Goal: Task Accomplishment & Management: Manage account settings

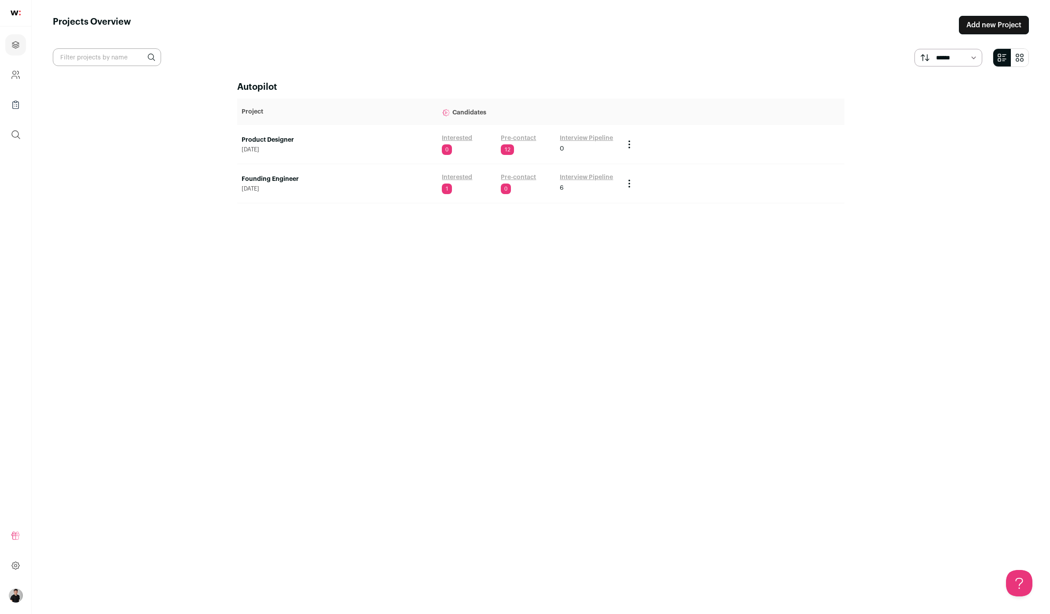
click at [460, 179] on link "Interested" at bounding box center [457, 177] width 30 height 9
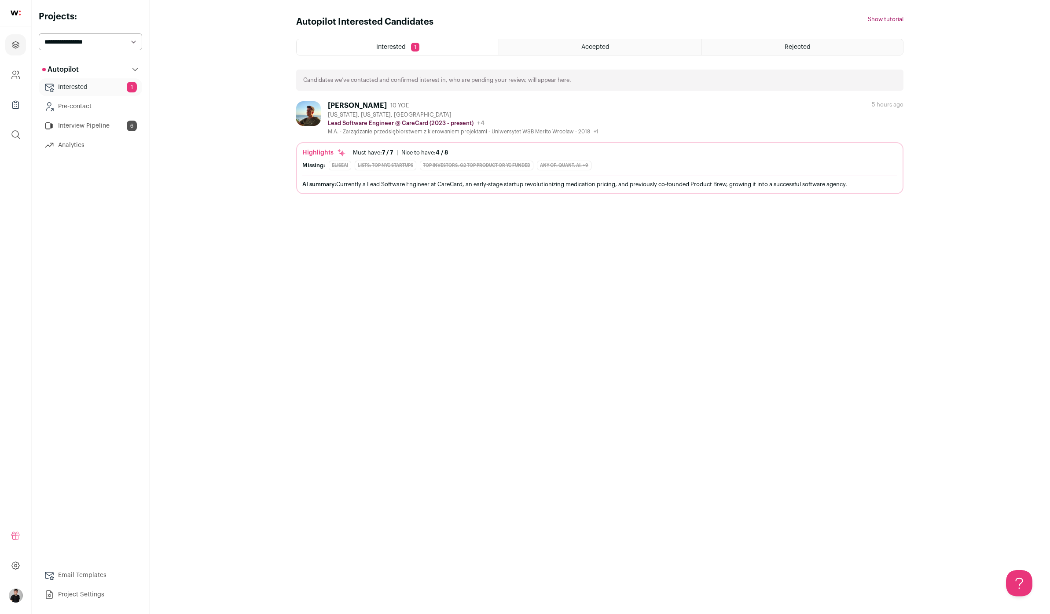
click at [374, 110] on div "Luke Czyszczonik" at bounding box center [357, 105] width 59 height 9
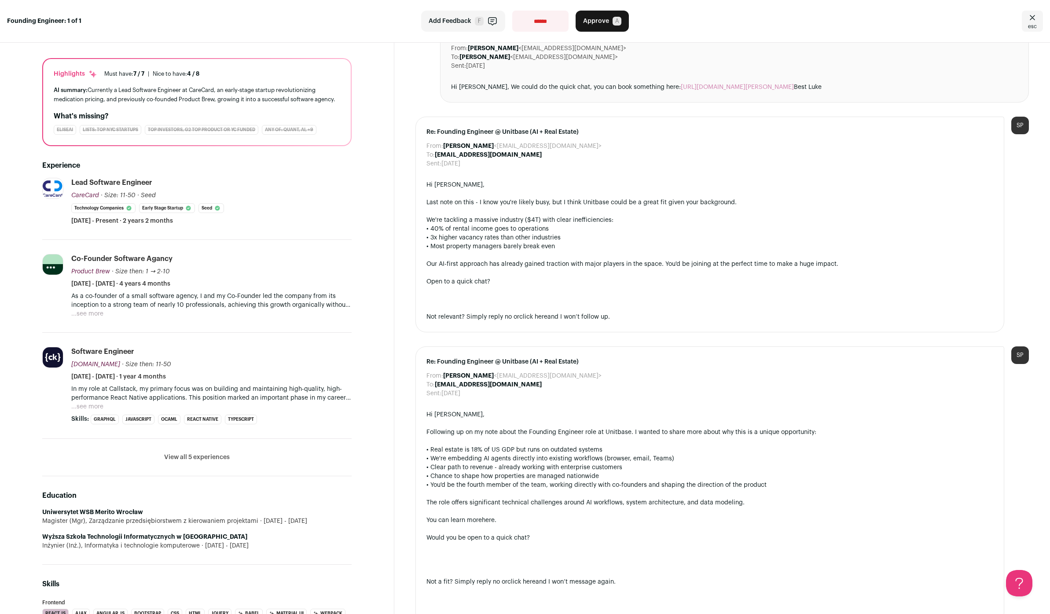
scroll to position [73, 0]
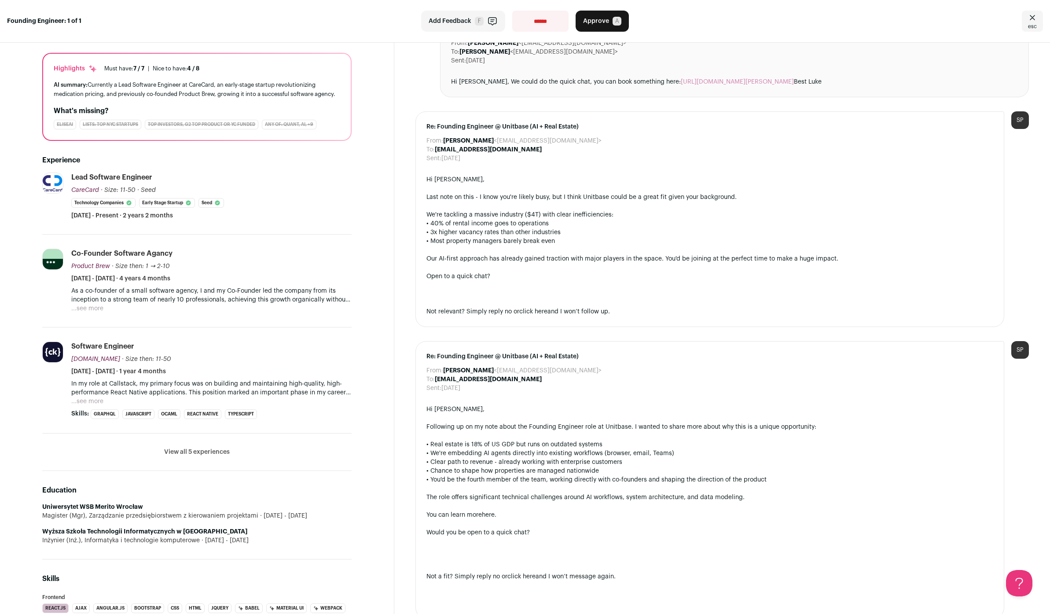
click at [92, 401] on button "...see more" at bounding box center [87, 401] width 32 height 9
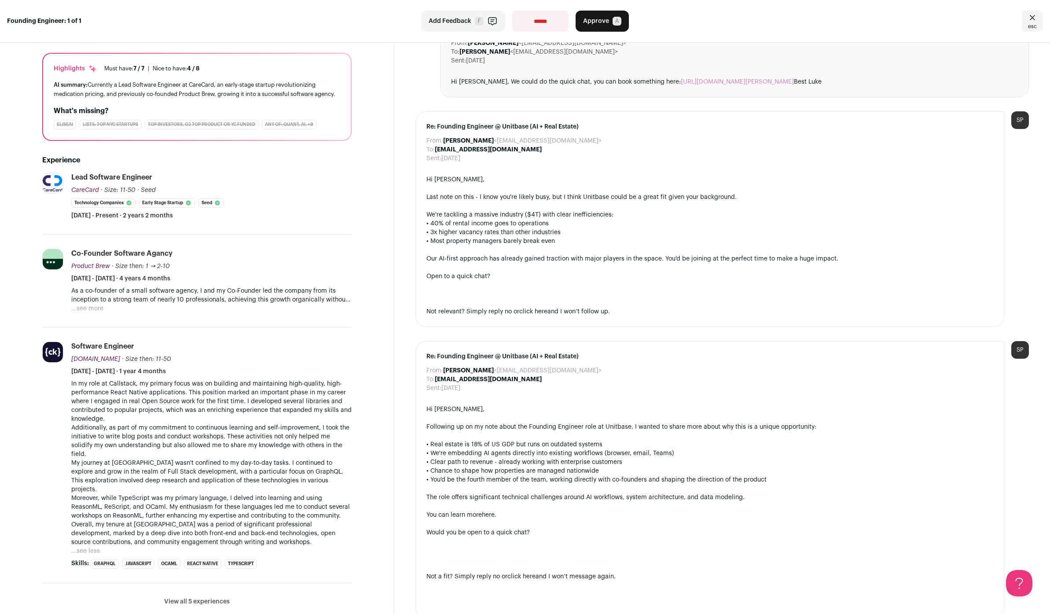
click at [204, 597] on button "View all 5 experiences" at bounding box center [197, 601] width 66 height 9
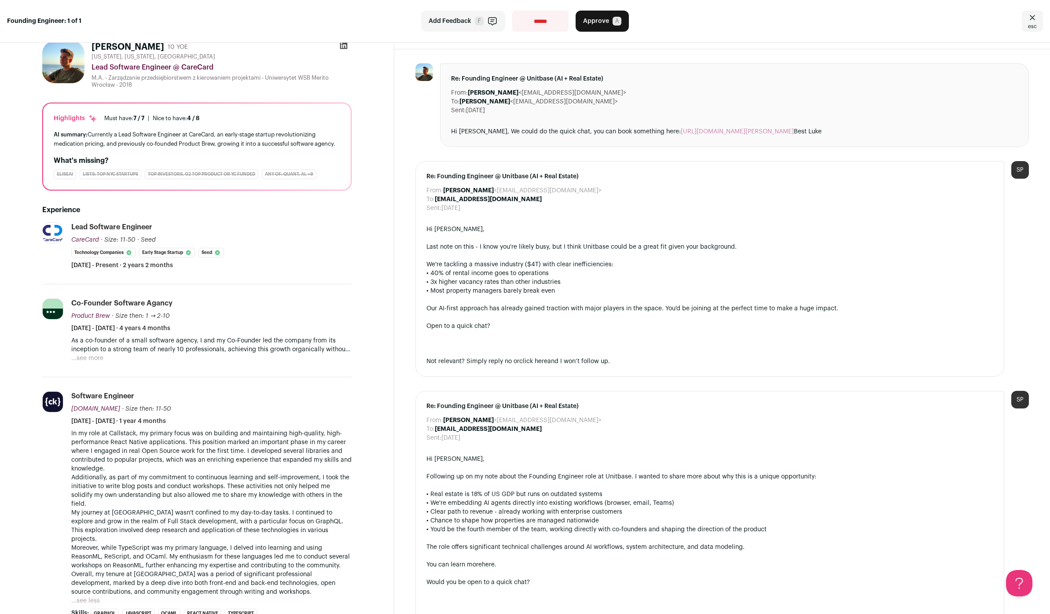
scroll to position [3, 0]
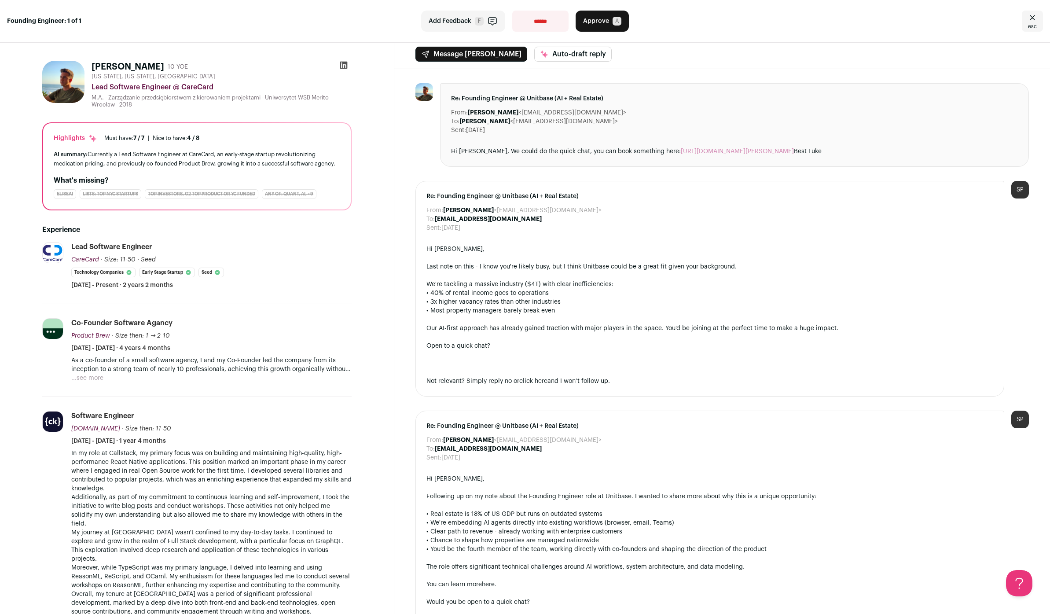
click at [92, 379] on button "...see more" at bounding box center [87, 378] width 32 height 9
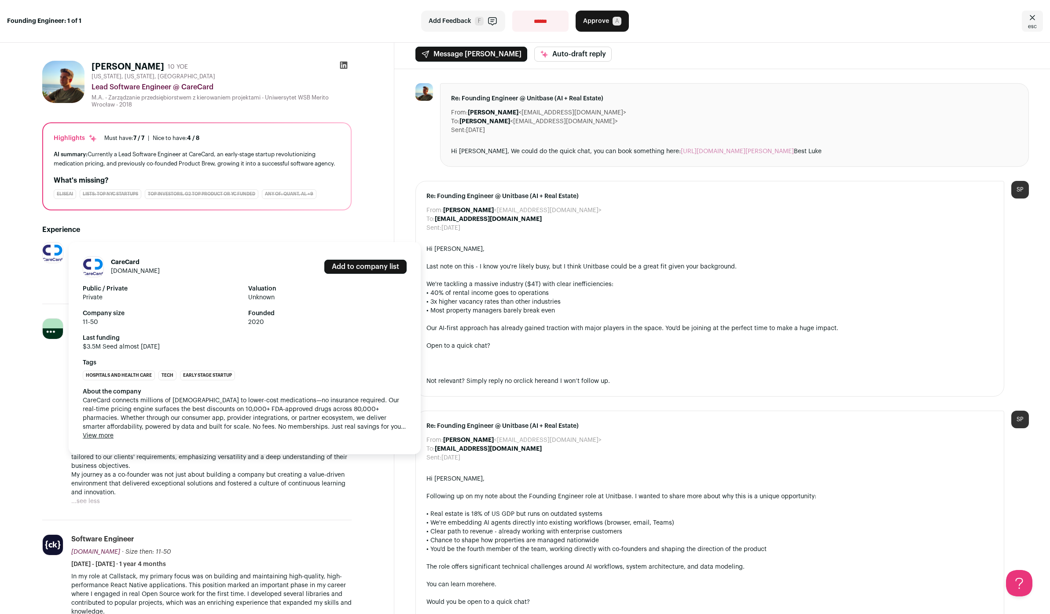
click at [136, 272] on link "carecard.com" at bounding box center [135, 271] width 49 height 6
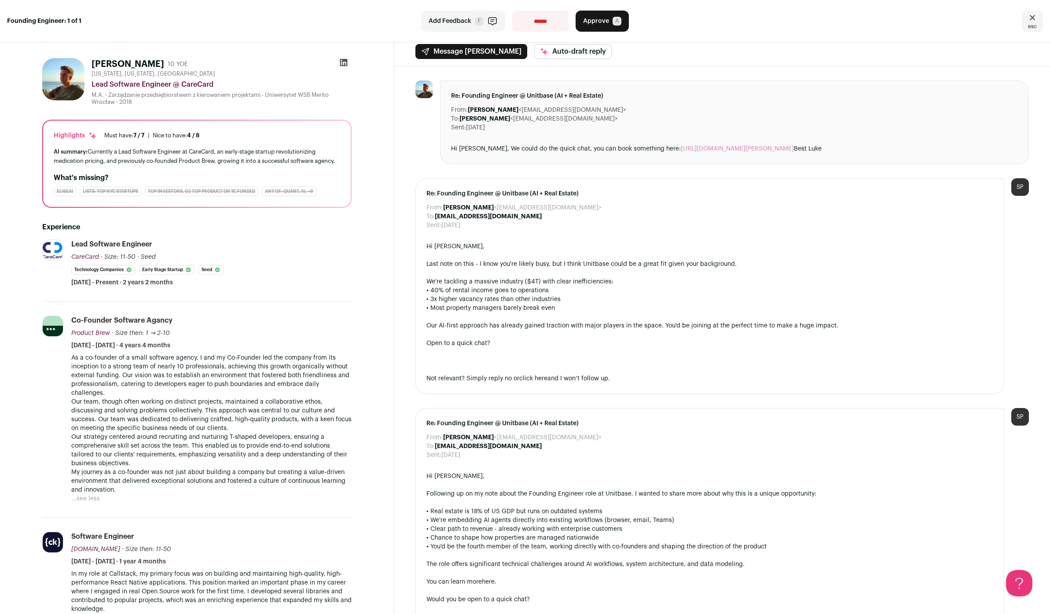
scroll to position [7, 0]
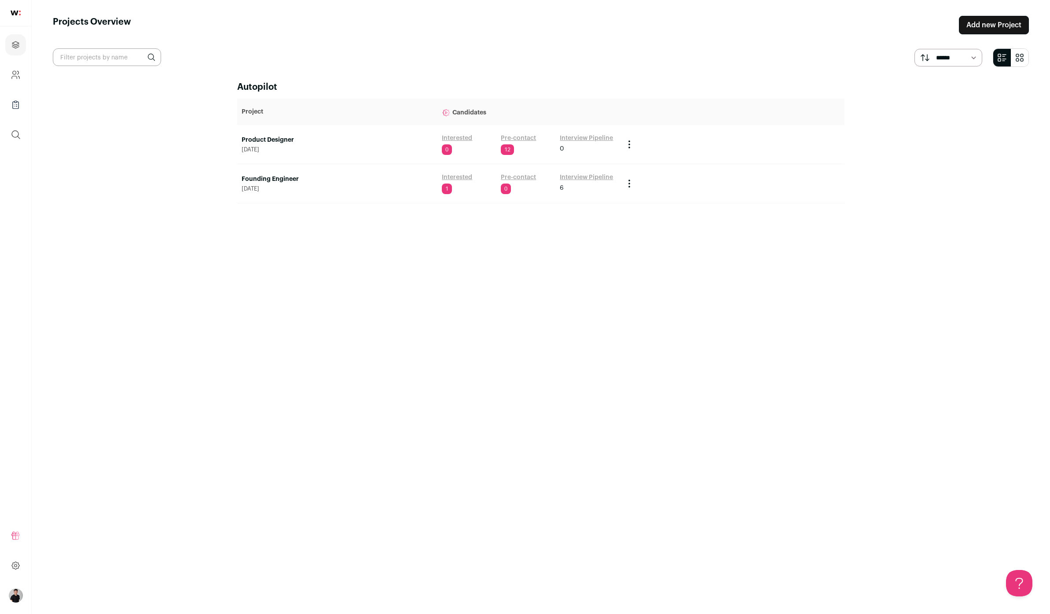
click at [468, 174] on link "Interested" at bounding box center [457, 177] width 30 height 9
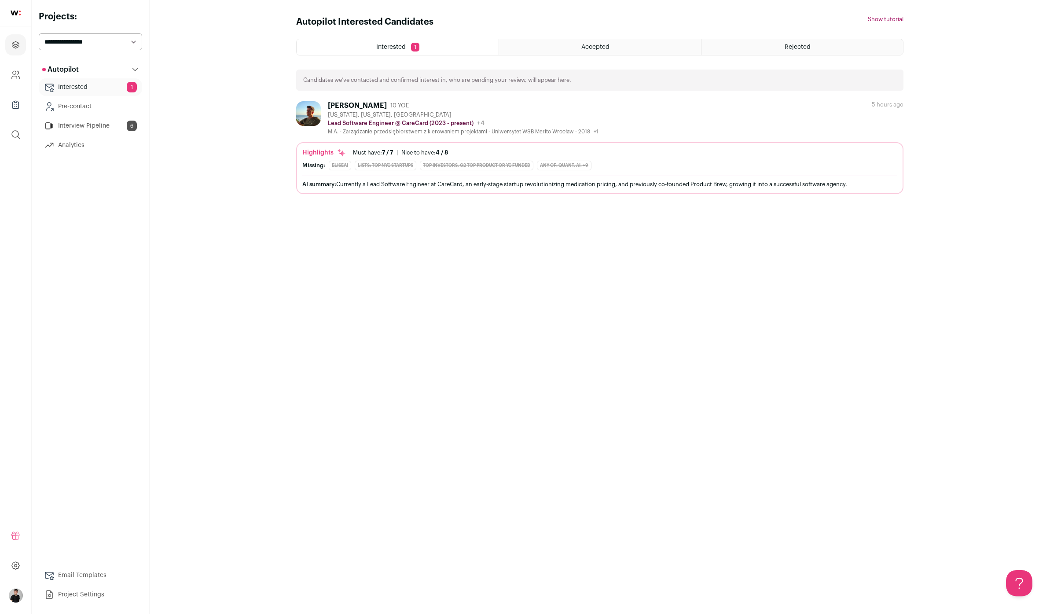
click at [380, 103] on div "Luke Czyszczonik" at bounding box center [357, 105] width 59 height 9
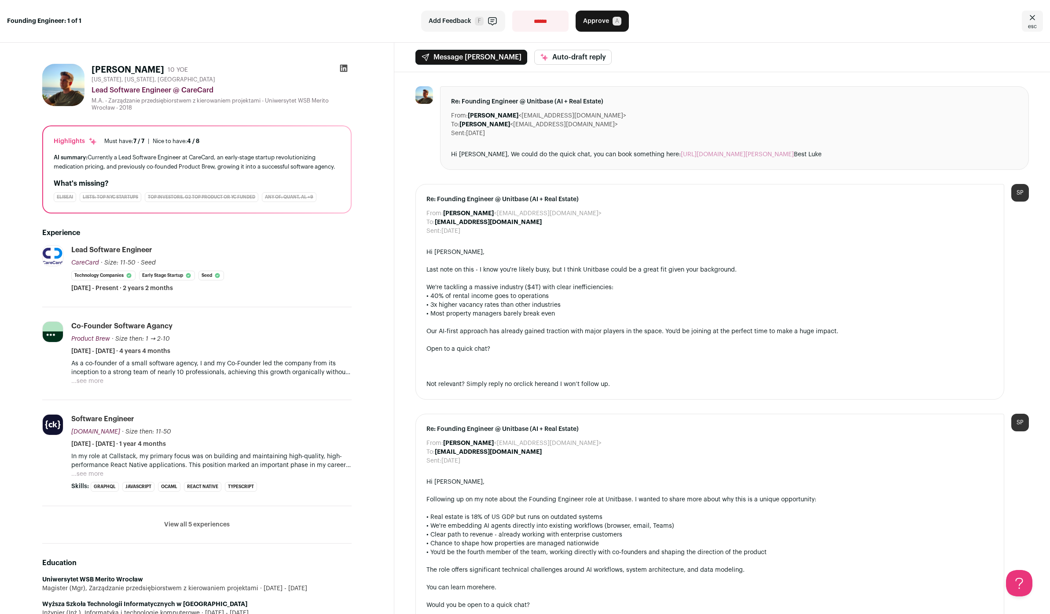
click at [595, 22] on span "Approve" at bounding box center [596, 21] width 26 height 9
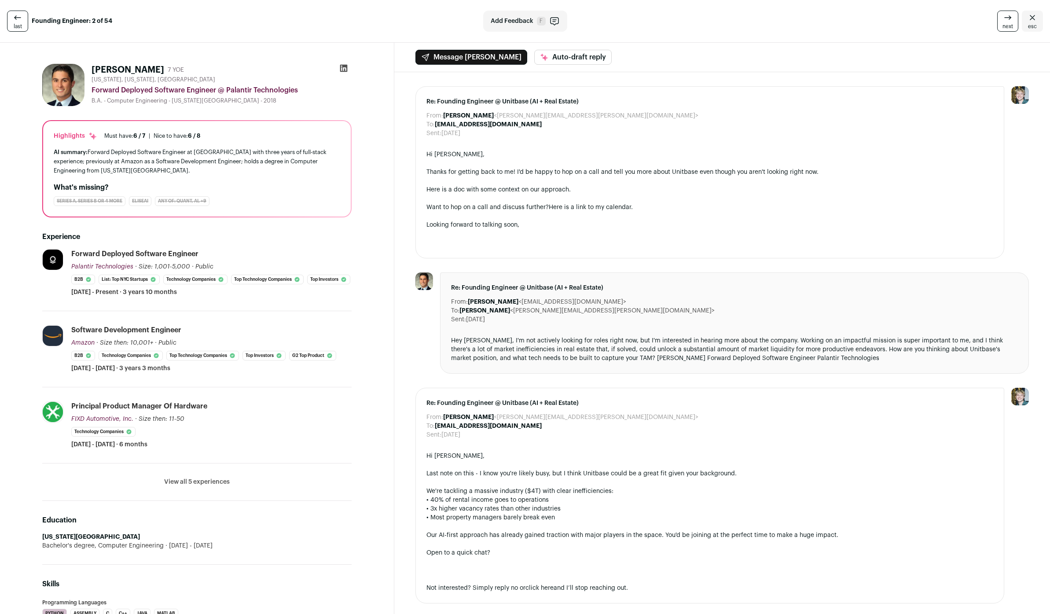
click at [714, 249] on div "Re: Founding Engineer @ Unitbase (AI + Real Estate) From: [PERSON_NAME] <[PERSO…" at bounding box center [710, 172] width 589 height 172
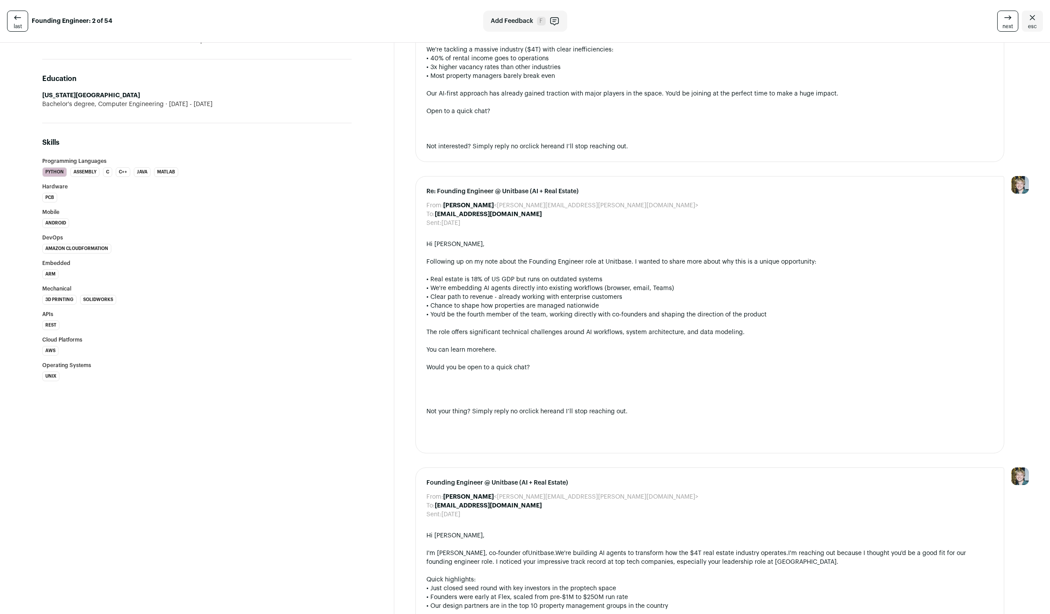
scroll to position [152, 0]
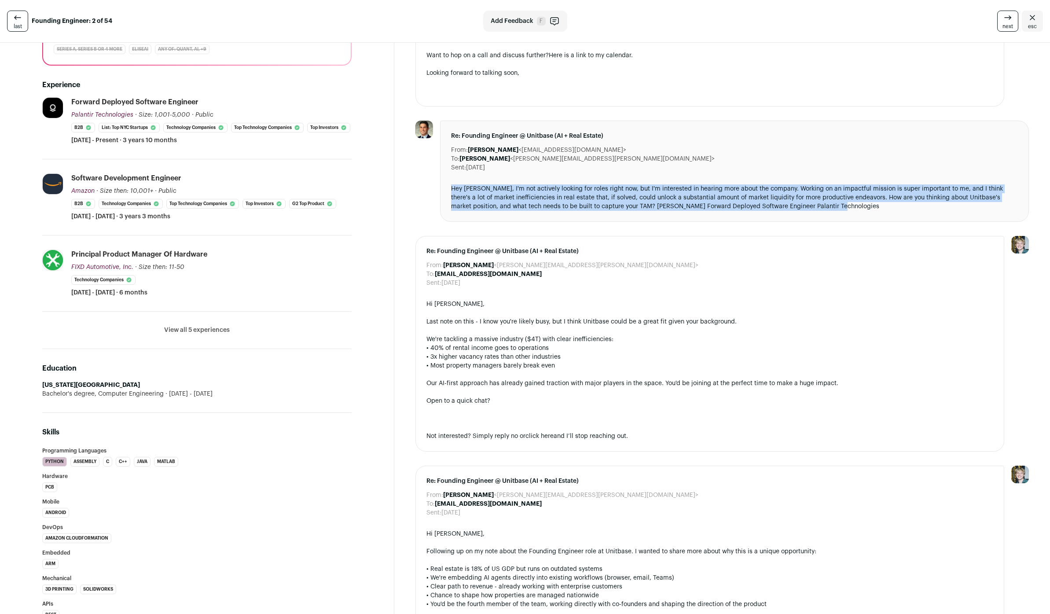
drag, startPoint x: 837, startPoint y: 211, endPoint x: 443, endPoint y: 186, distance: 395.2
click at [443, 186] on div "Re: Founding Engineer @ Unitbase (AI + Real Estate) From: [PERSON_NAME] <[EMAIL…" at bounding box center [734, 171] width 589 height 101
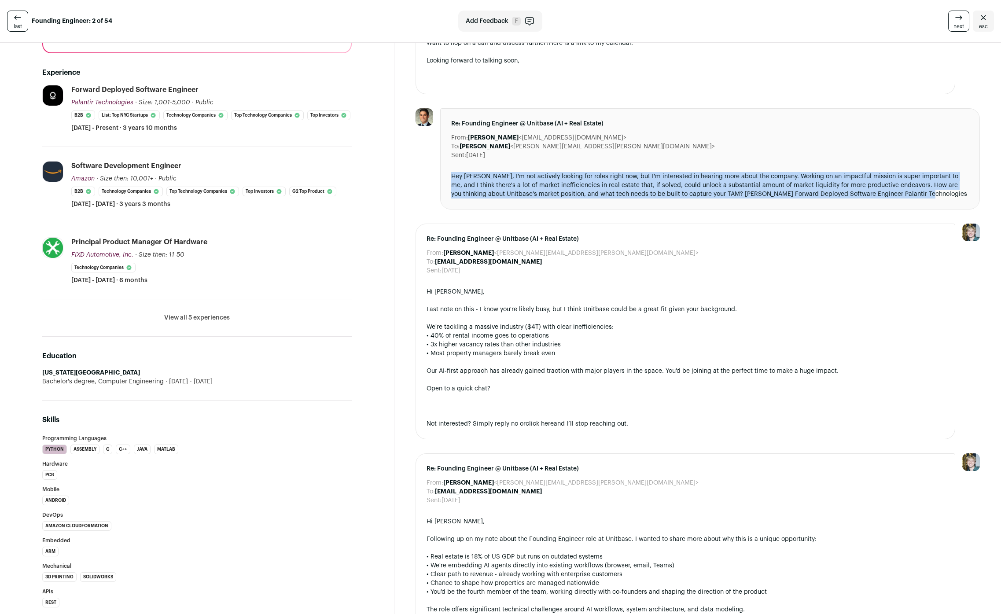
scroll to position [0, 0]
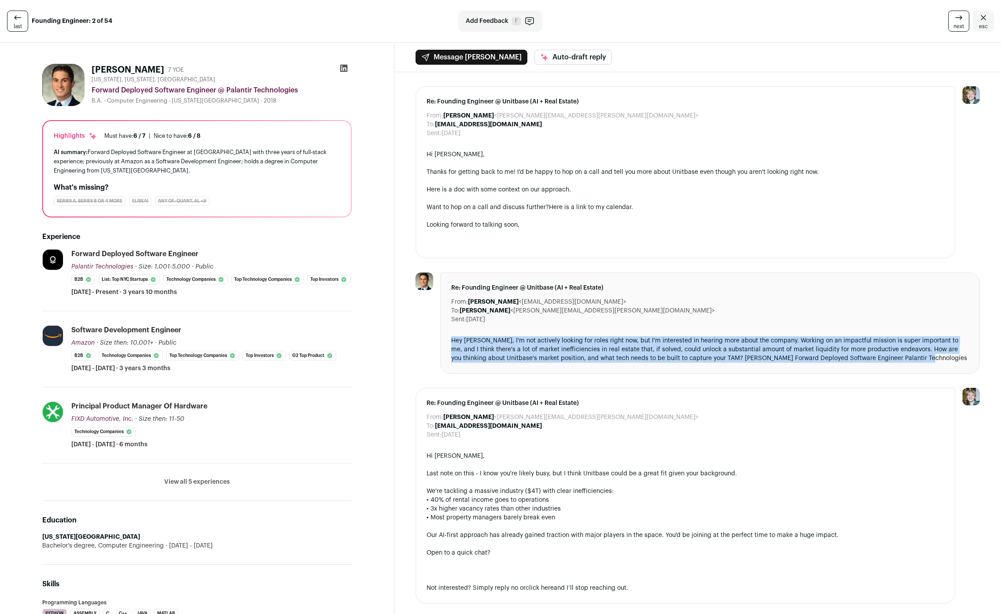
click at [185, 486] on button "View all 5 experiences" at bounding box center [197, 482] width 66 height 9
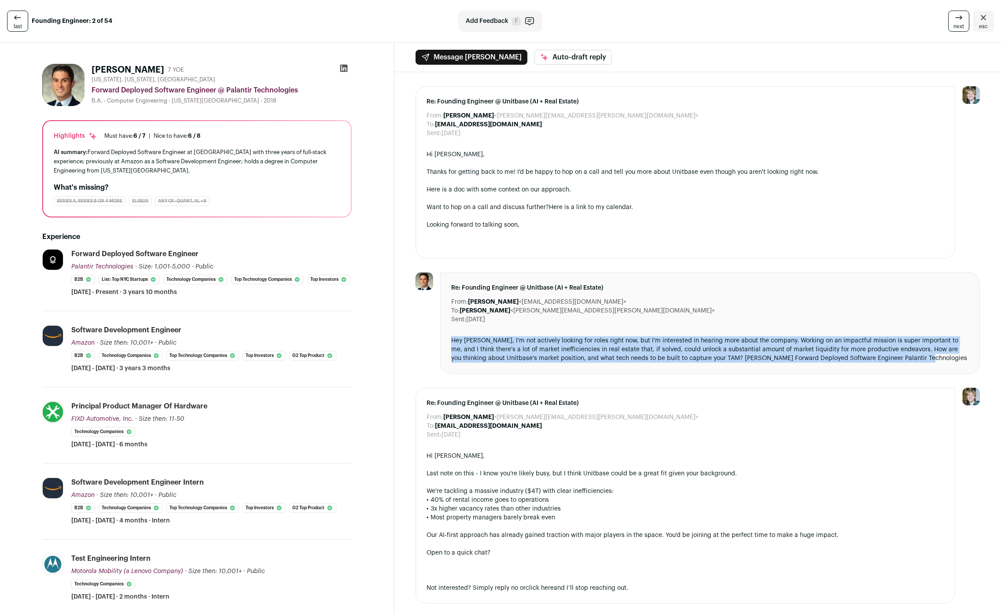
click at [345, 71] on icon at bounding box center [343, 68] width 7 height 7
